Goal: Task Accomplishment & Management: Manage account settings

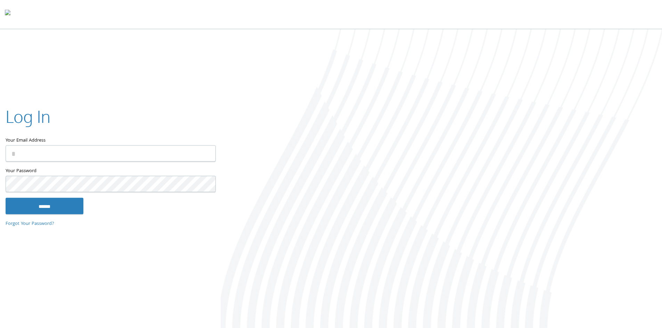
click at [44, 155] on input "Your Email Address" at bounding box center [111, 153] width 210 height 16
type input "**********"
click at [6, 198] on input "******" at bounding box center [45, 206] width 78 height 17
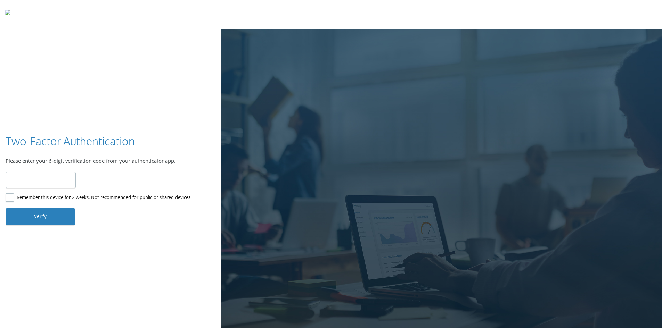
type input "******"
